Goal: Register for event/course

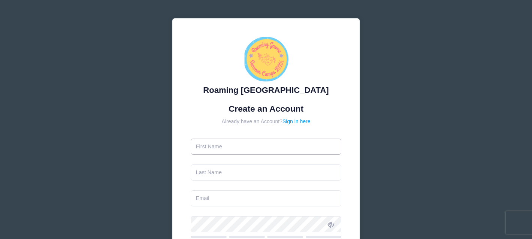
click at [231, 149] on input "text" at bounding box center [266, 147] width 151 height 16
type input "Josh"
type input "Halperin"
type input "[PERSON_NAME][EMAIL_ADDRESS][PERSON_NAME][DOMAIN_NAME]"
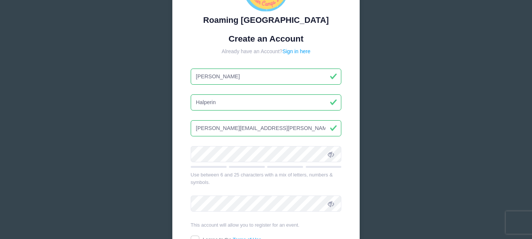
scroll to position [128, 0]
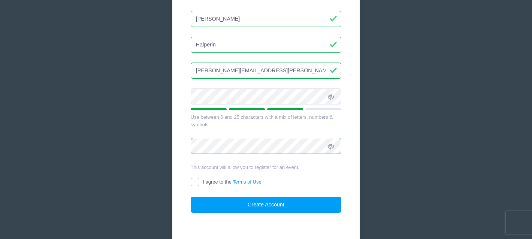
click at [196, 181] on input "I agree to the Terms of Use" at bounding box center [195, 182] width 9 height 9
checkbox input "true"
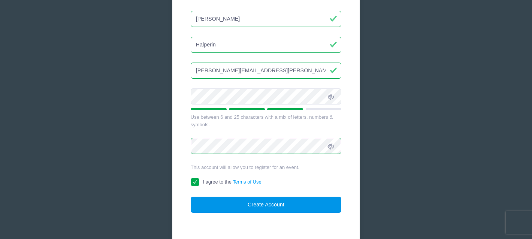
click at [223, 205] on button "Create Account" at bounding box center [266, 205] width 151 height 16
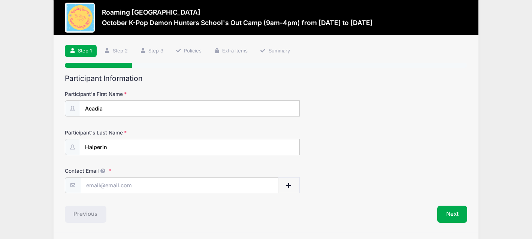
scroll to position [13, 0]
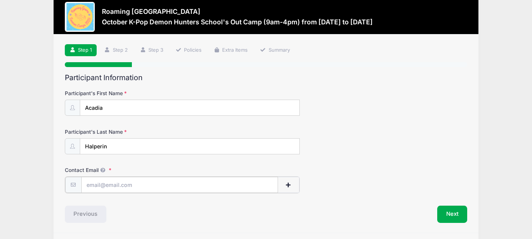
click at [149, 188] on input "Contact Email" at bounding box center [179, 185] width 197 height 16
type input "[PERSON_NAME][EMAIL_ADDRESS][PERSON_NAME][DOMAIN_NAME]"
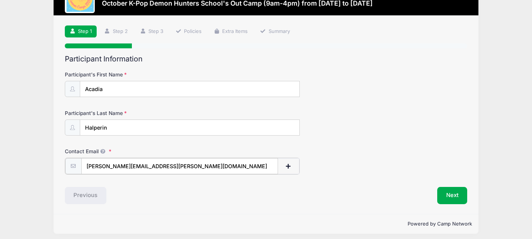
scroll to position [36, 0]
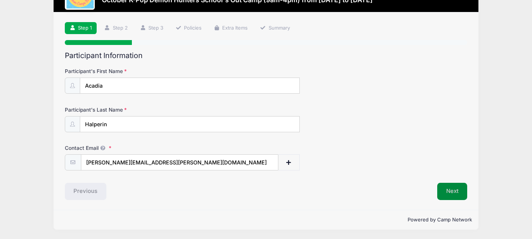
click at [454, 191] on button "Next" at bounding box center [452, 191] width 30 height 17
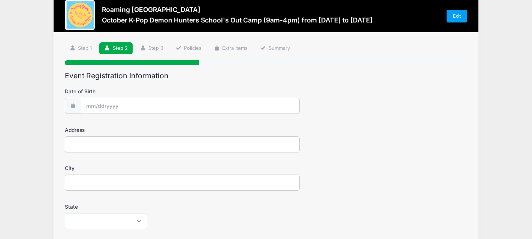
scroll to position [0, 0]
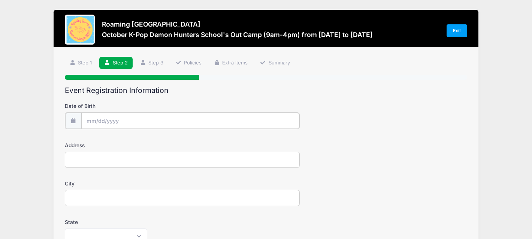
click at [238, 121] on input "Date of Birth" at bounding box center [190, 121] width 218 height 16
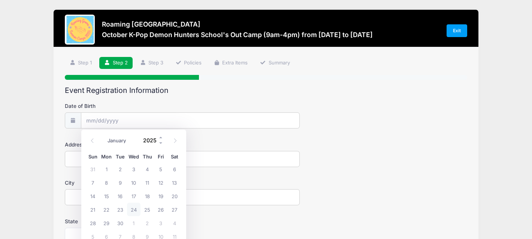
click at [146, 142] on input "2025" at bounding box center [151, 140] width 24 height 11
click at [116, 141] on select "January February March April May June July August September October November De…" at bounding box center [120, 141] width 33 height 10
select select "2"
click at [104, 136] on select "January February March April May June July August September October November De…" at bounding box center [120, 141] width 33 height 10
click at [150, 137] on input "2025" at bounding box center [151, 140] width 24 height 11
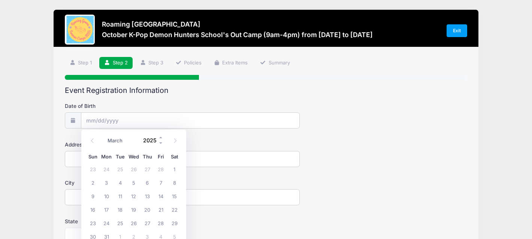
click at [152, 141] on input "2025" at bounding box center [151, 140] width 24 height 11
type input "2019"
click at [164, 149] on div "January February March April May June July August September October November De…" at bounding box center [133, 140] width 95 height 17
click at [150, 220] on span "28" at bounding box center [146, 222] width 13 height 13
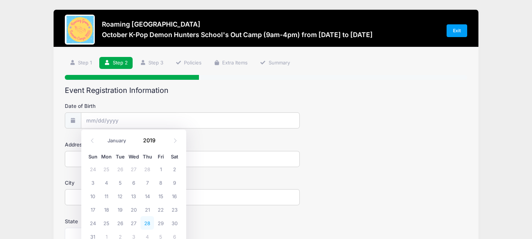
type input "03/28/2019"
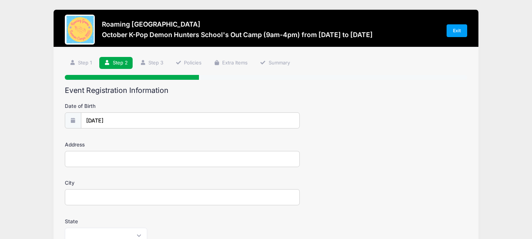
click at [139, 162] on input "Address" at bounding box center [182, 159] width 235 height 16
type input "8129 E. 32nd Ave"
type input "Denver"
select select "CO"
type input "80238"
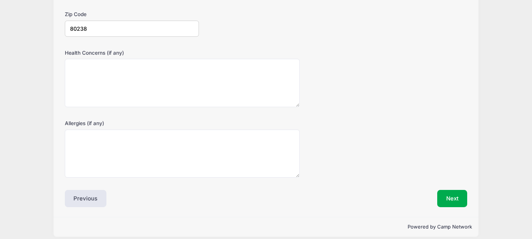
scroll to position [252, 0]
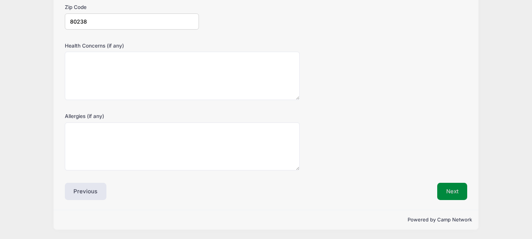
click at [455, 191] on button "Next" at bounding box center [452, 191] width 30 height 17
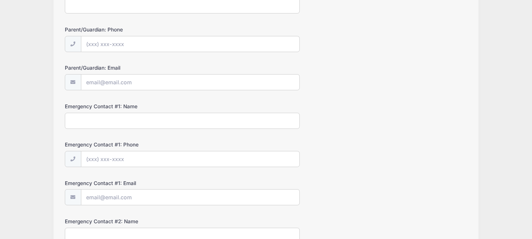
scroll to position [0, 0]
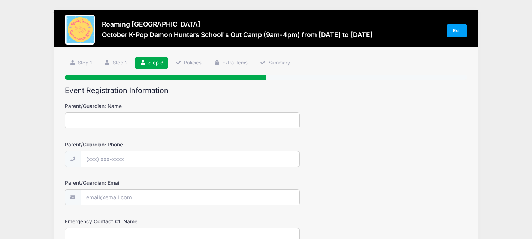
click at [164, 118] on input "Parent/Guardian: Name" at bounding box center [182, 120] width 235 height 16
type input "Josh Halperin"
type input "(720) 934-2973"
type input "[PERSON_NAME][EMAIL_ADDRESS][PERSON_NAME][DOMAIN_NAME]"
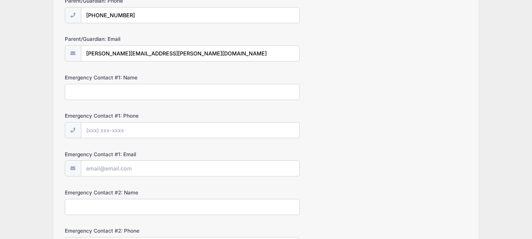
scroll to position [146, 0]
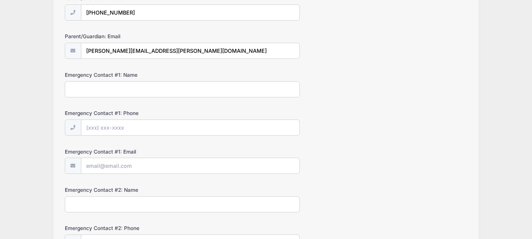
click at [188, 88] on input "Emergency Contact #1: Name" at bounding box center [182, 89] width 235 height 16
type input "Emily Halperin"
type input "(303) 859-6551"
type input "emilykymanuel@gmail.com"
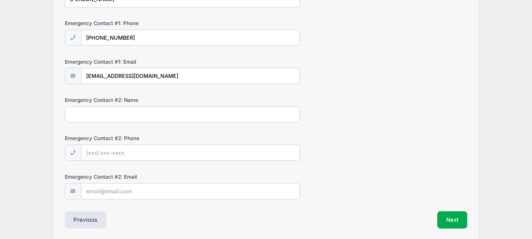
scroll to position [265, 0]
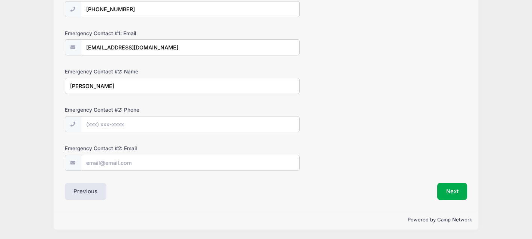
type input "Shari Burdick"
type input "(215) 801-2012"
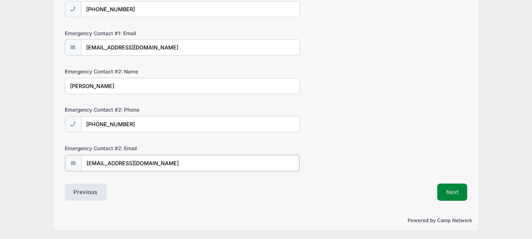
type input "sburdick@leasing-strategies.com"
click at [448, 188] on button "Next" at bounding box center [452, 191] width 30 height 17
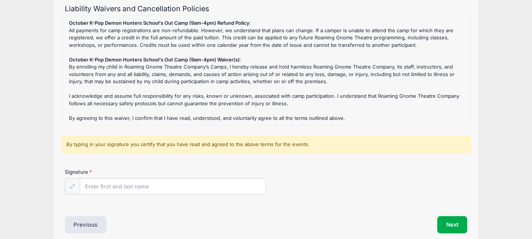
scroll to position [84, 0]
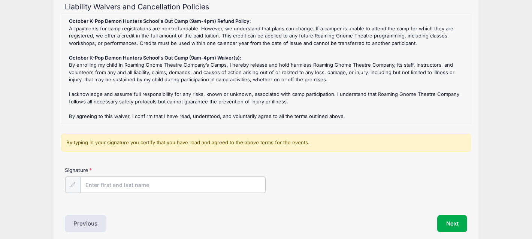
click at [136, 184] on input "Signature" at bounding box center [172, 185] width 185 height 16
type input "Josh Halperin"
click at [333, 52] on div "October K-Pop Demon Hunters School's Out Camp (9am-4pm) Refund Policy : All pay…" at bounding box center [265, 69] width 401 height 102
click at [452, 223] on button "Next" at bounding box center [452, 222] width 30 height 17
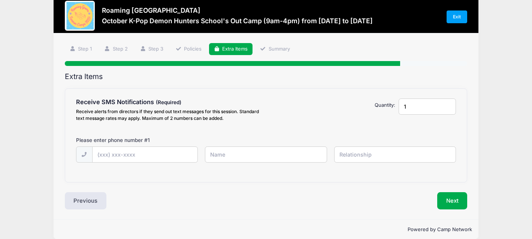
scroll to position [0, 0]
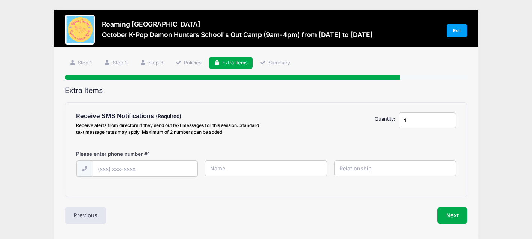
click at [148, 169] on input "text" at bounding box center [145, 169] width 105 height 16
type input "(720) 934-2973"
type input "Josh Halperin"
click at [399, 172] on input "text" at bounding box center [395, 168] width 122 height 16
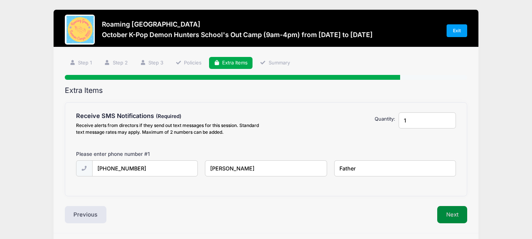
type input "Father"
click at [450, 215] on button "Next" at bounding box center [452, 214] width 30 height 17
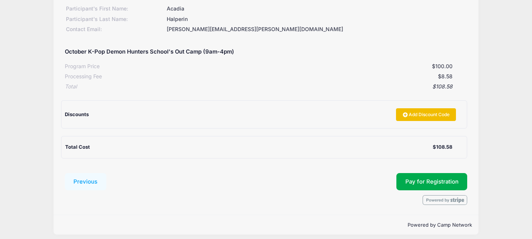
scroll to position [116, 0]
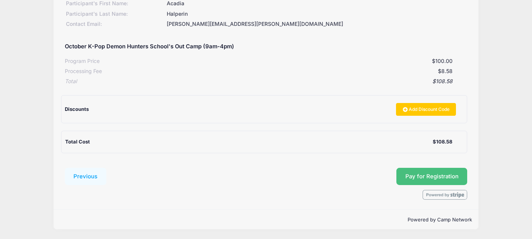
click at [430, 179] on button "Pay for Registration" at bounding box center [431, 176] width 71 height 17
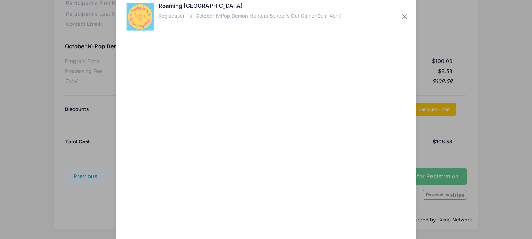
scroll to position [63, 0]
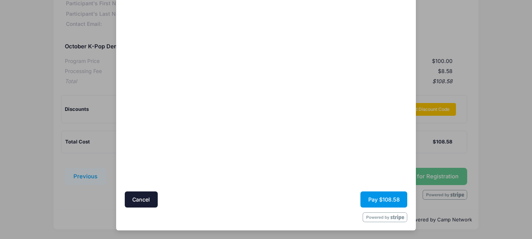
click at [395, 200] on button "Pay $108.58" at bounding box center [383, 199] width 47 height 16
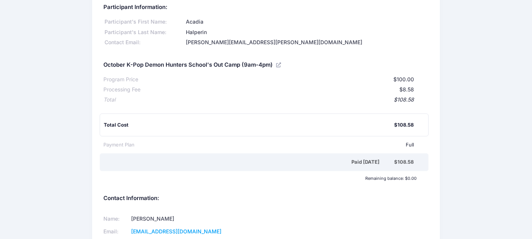
scroll to position [101, 0]
